Goal: Task Accomplishment & Management: Manage account settings

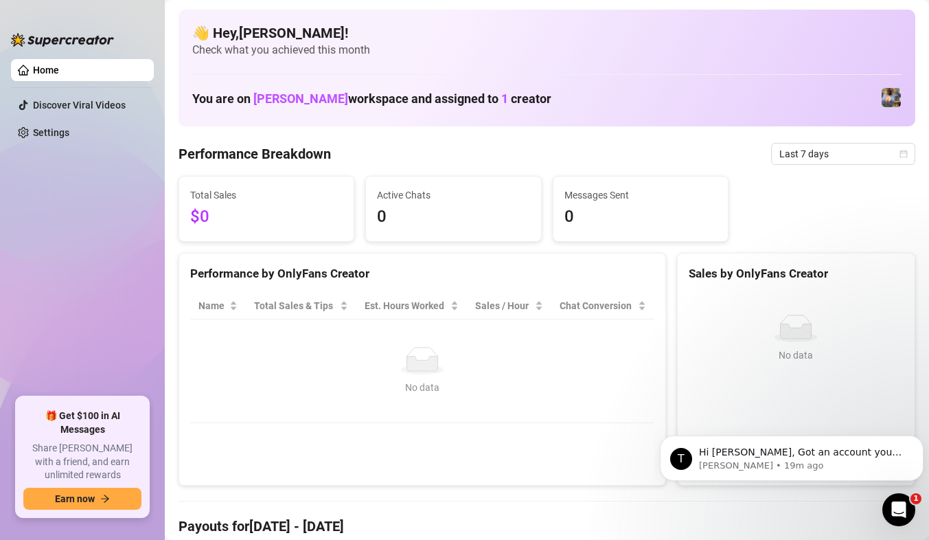
click at [363, 125] on div "👋 Hey, [PERSON_NAME] ! Check what you achieved this month You are on [PERSON_NA…" at bounding box center [547, 68] width 737 height 117
click at [63, 130] on link "Settings" at bounding box center [51, 132] width 36 height 11
